Goal: Task Accomplishment & Management: Manage account settings

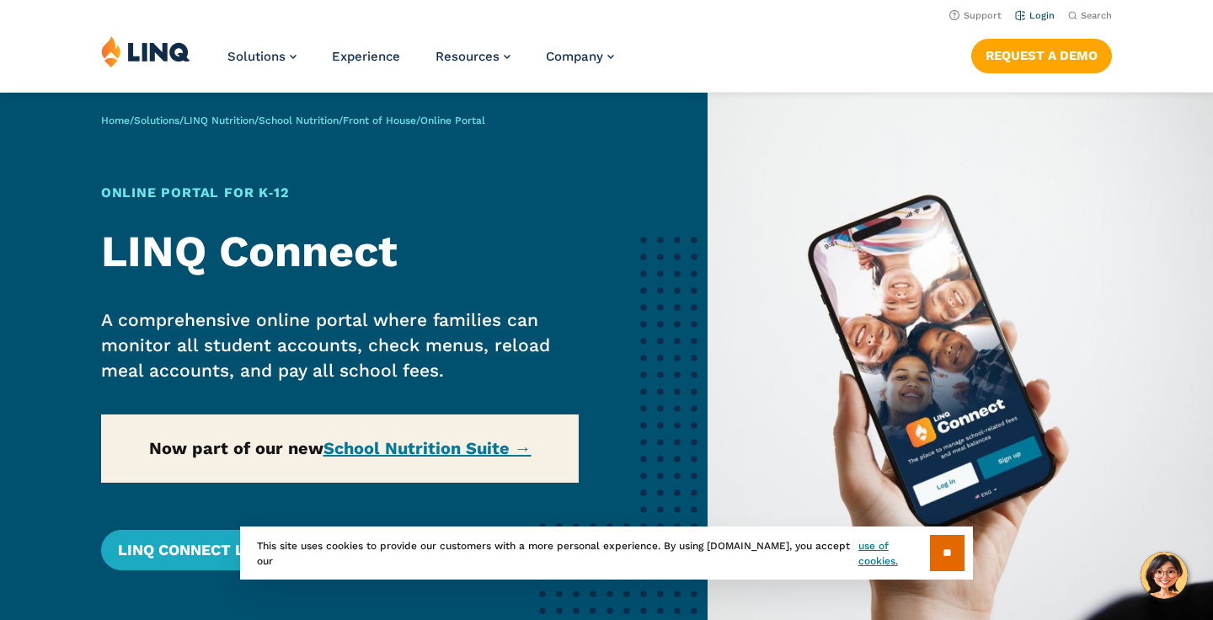
click at [1049, 17] on link "Login" at bounding box center [1035, 15] width 40 height 11
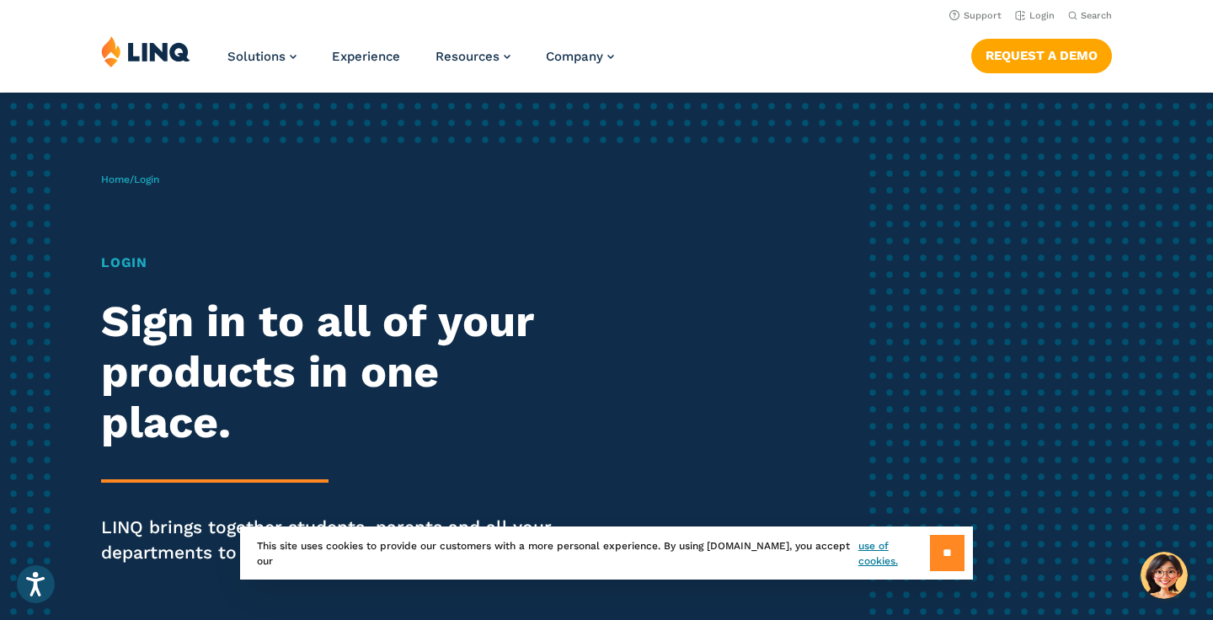
click at [956, 539] on input "**" at bounding box center [947, 553] width 35 height 36
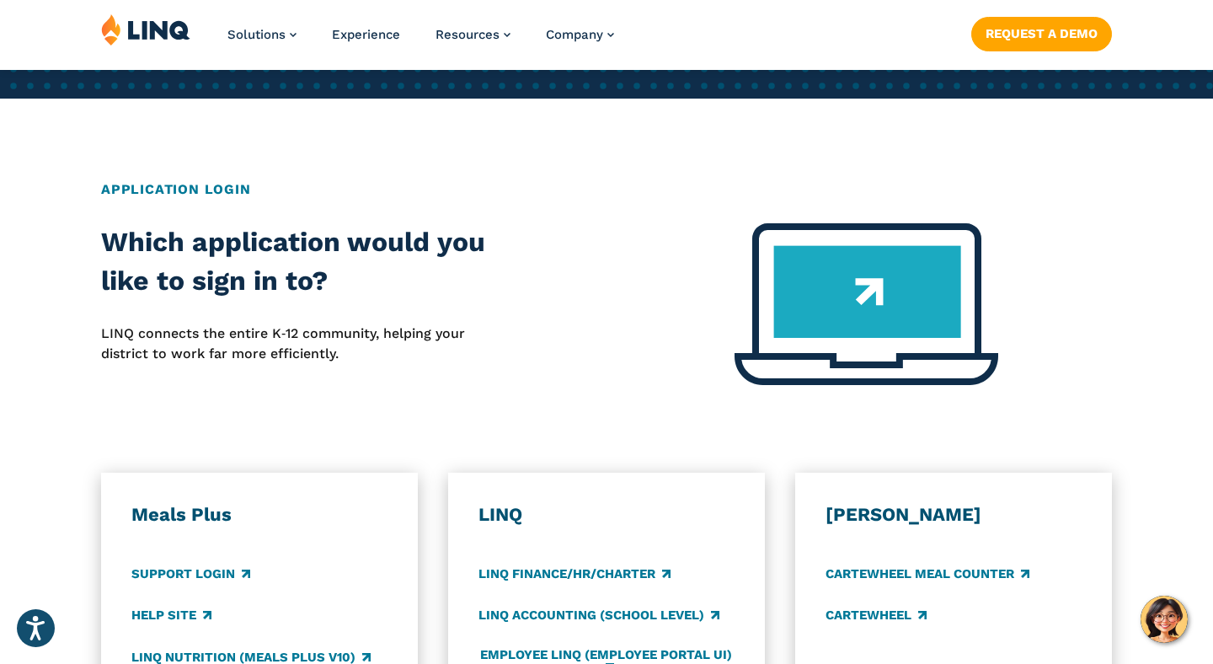
scroll to position [616, 0]
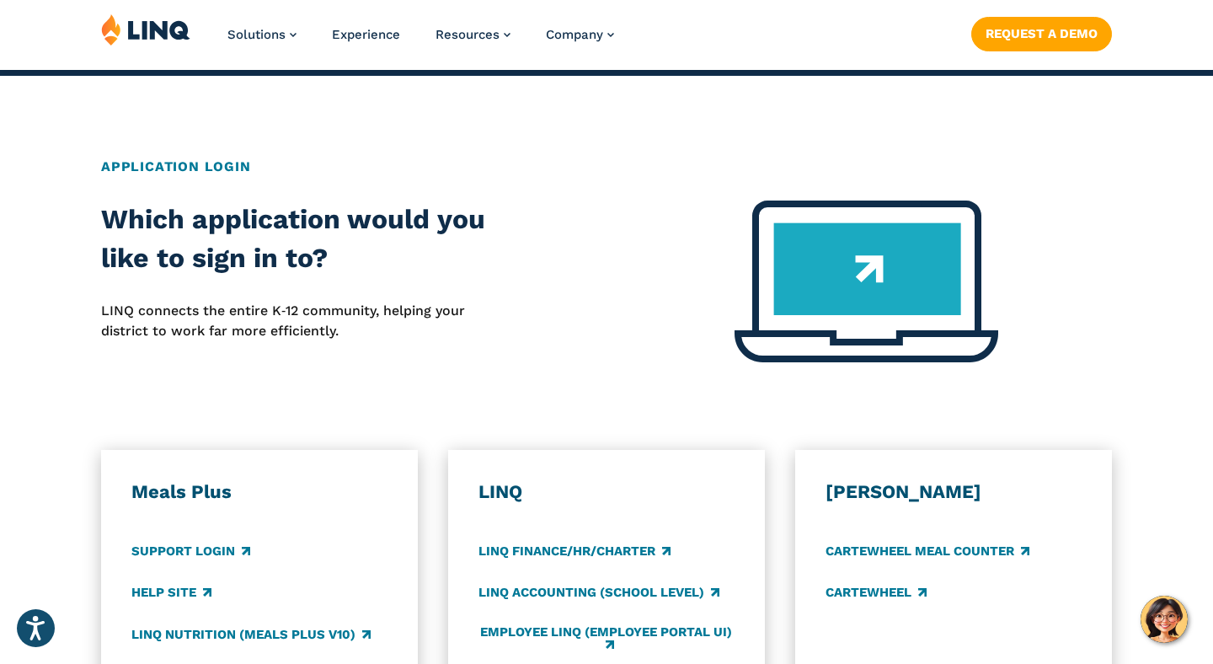
click at [213, 495] on h3 "Meals Plus" at bounding box center [259, 492] width 256 height 24
click at [522, 489] on h3 "LINQ" at bounding box center [606, 492] width 256 height 24
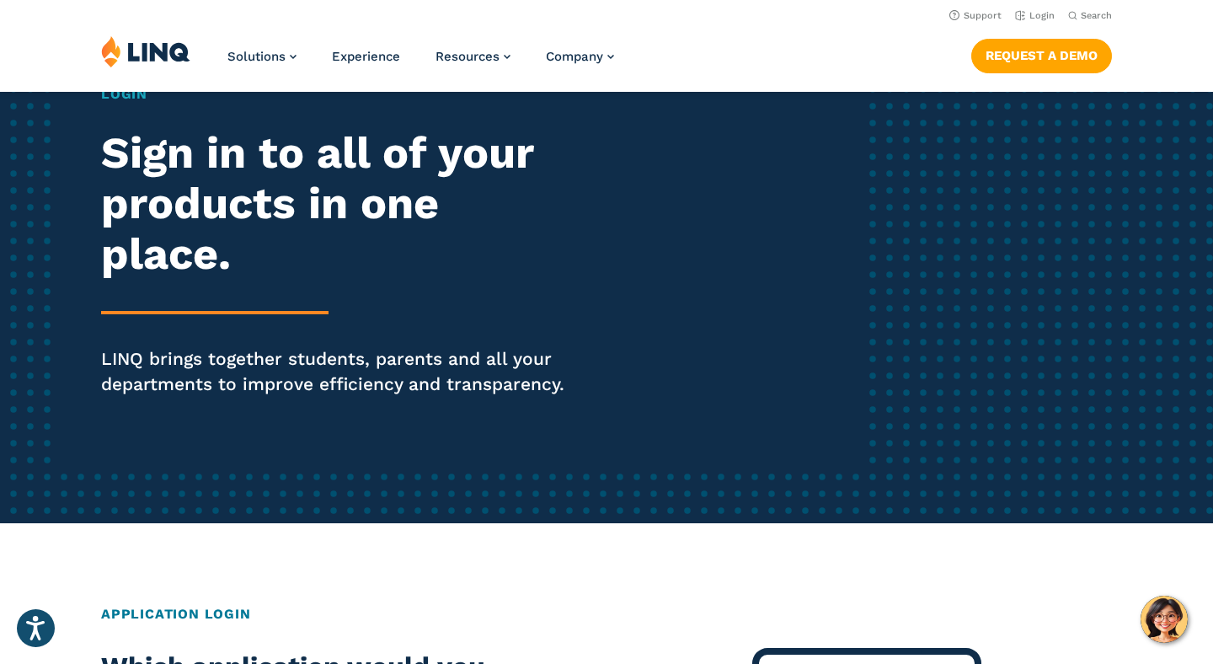
scroll to position [0, 0]
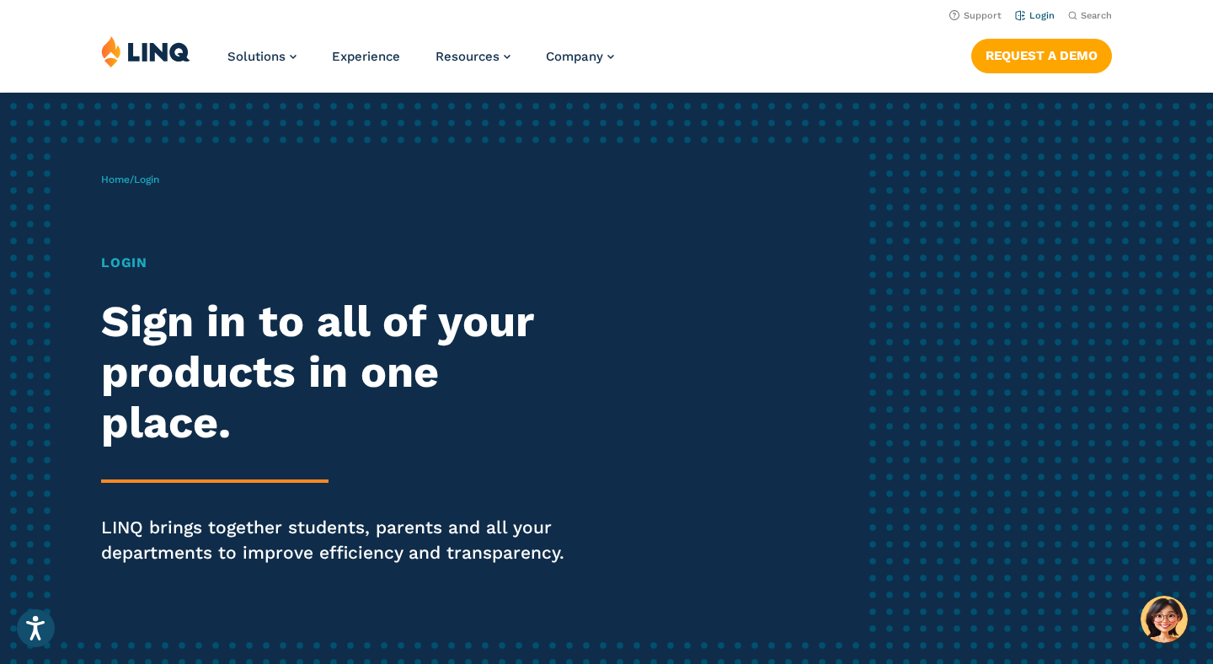
click at [1032, 18] on link "Login" at bounding box center [1035, 15] width 40 height 11
